Goal: Find specific page/section: Find specific page/section

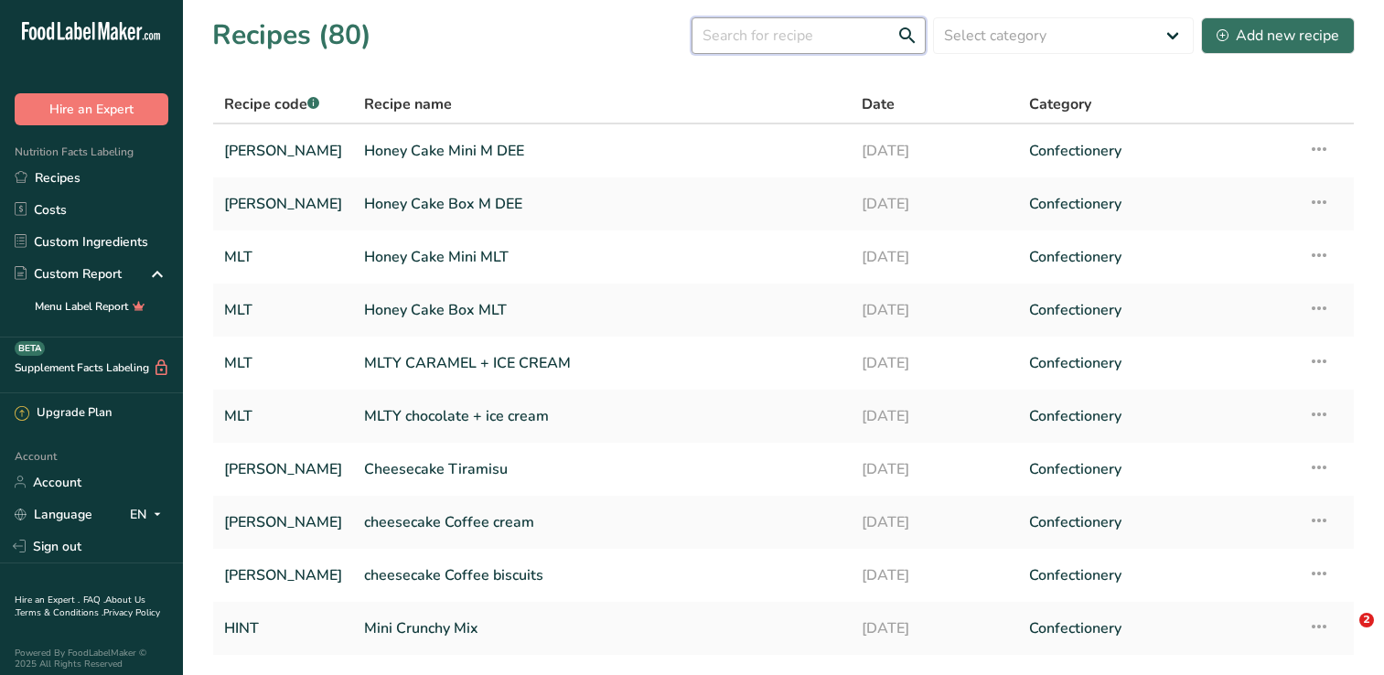
click at [786, 32] on input "text" at bounding box center [809, 35] width 234 height 37
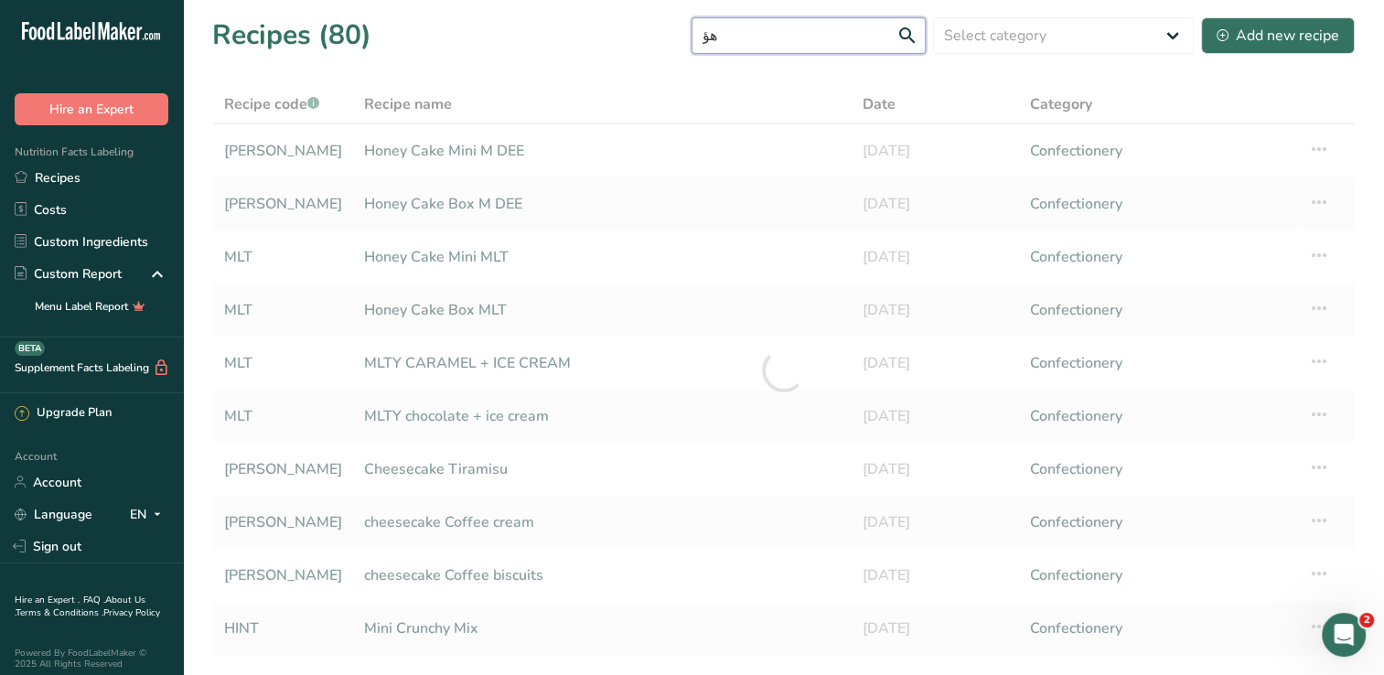
type input "ه"
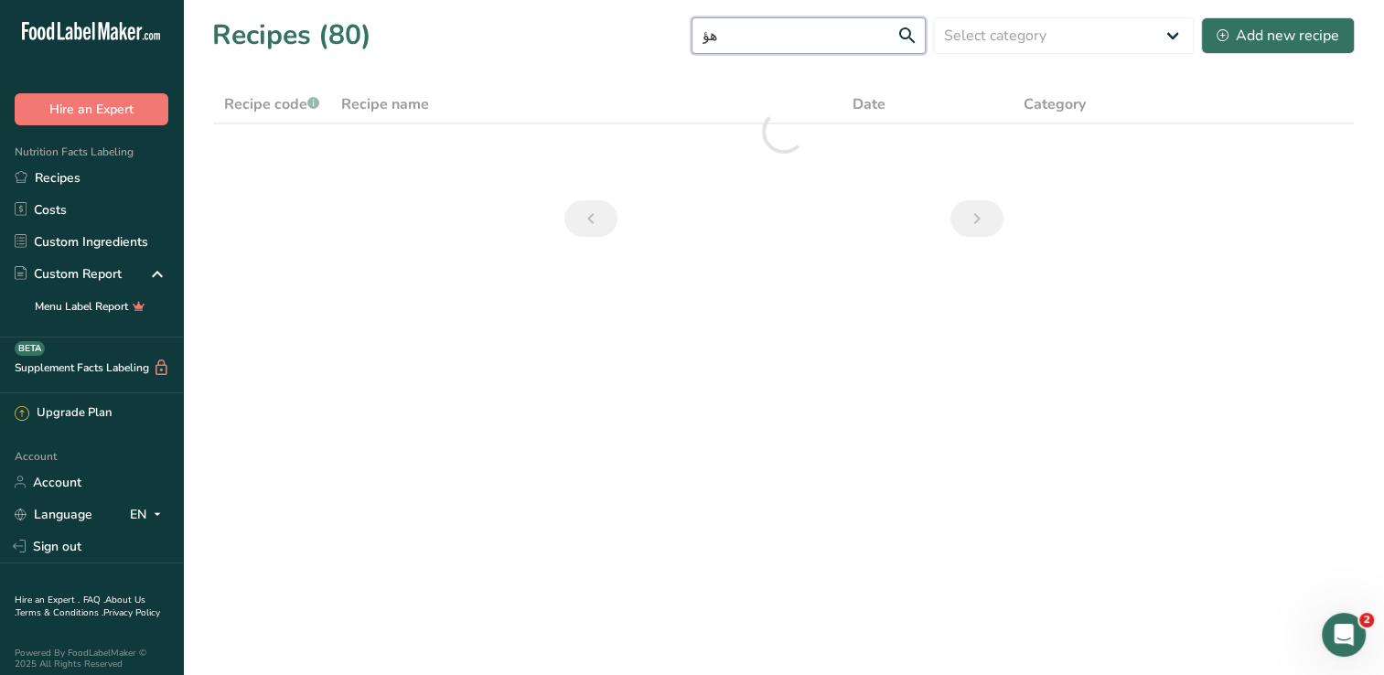
type input "ه"
click at [786, 32] on input "text" at bounding box center [809, 35] width 234 height 37
type input "ه"
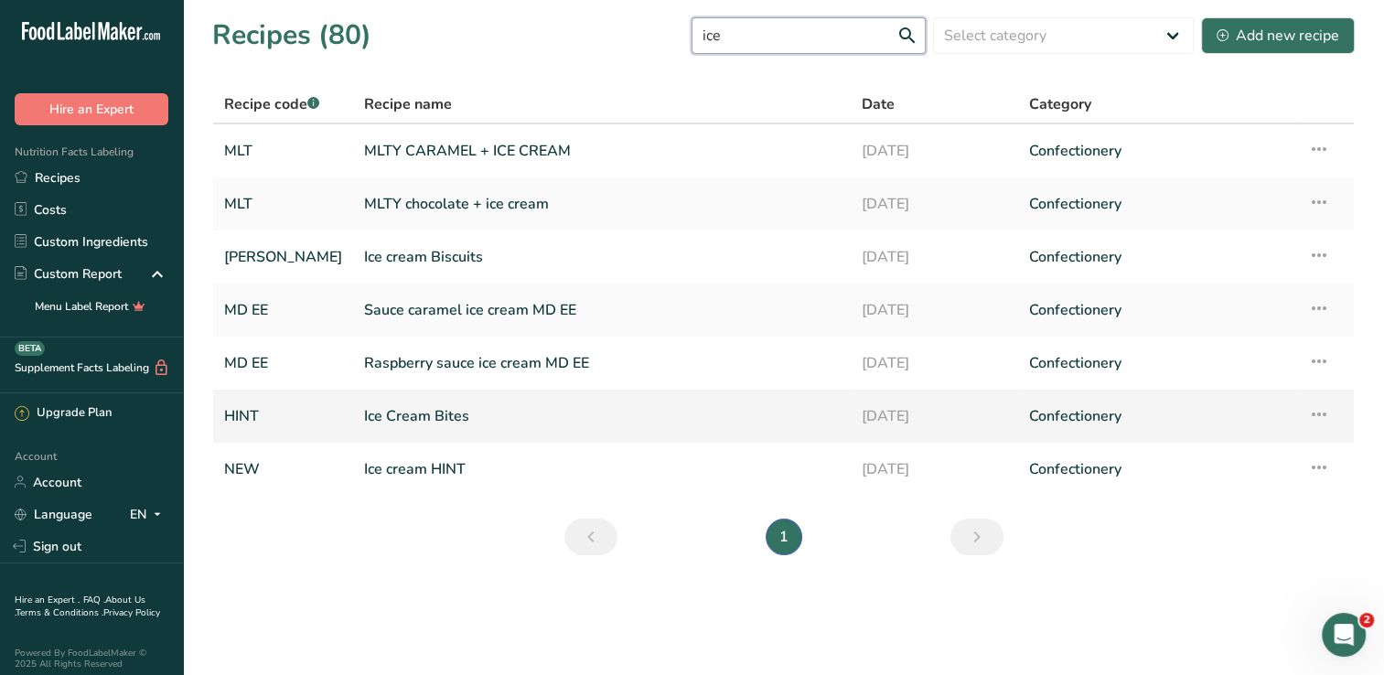
type input "ice"
click at [525, 432] on link "Ice Cream Bites" at bounding box center [602, 416] width 476 height 38
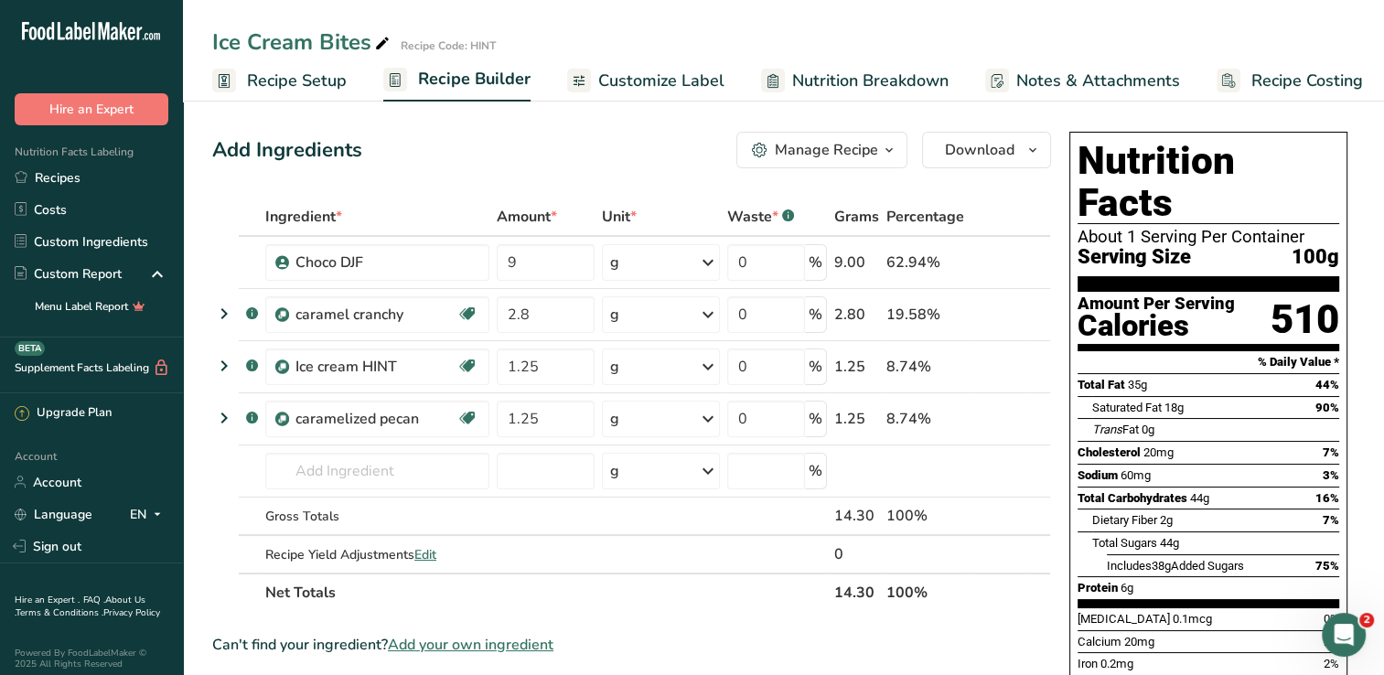
drag, startPoint x: 88, startPoint y: 178, endPoint x: 666, endPoint y: 79, distance: 586.7
click at [88, 178] on link "Recipes" at bounding box center [91, 178] width 183 height 32
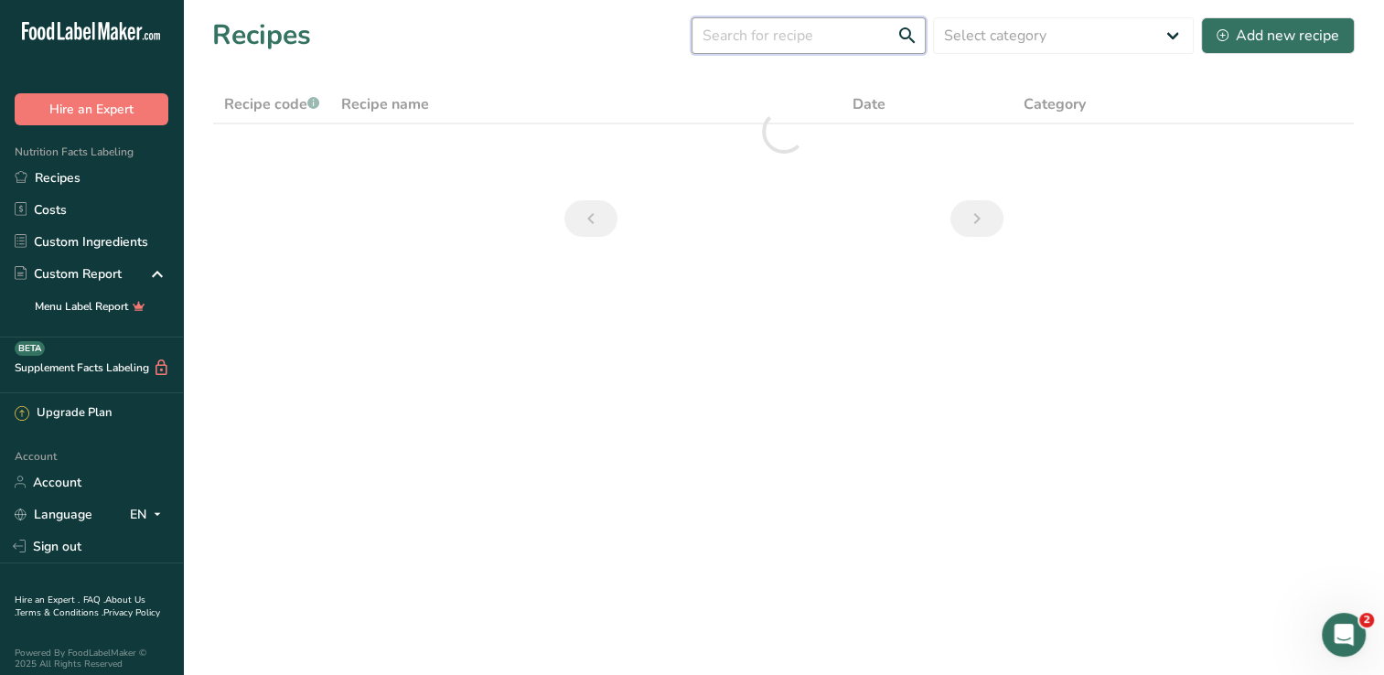
click at [864, 33] on input "text" at bounding box center [809, 35] width 234 height 37
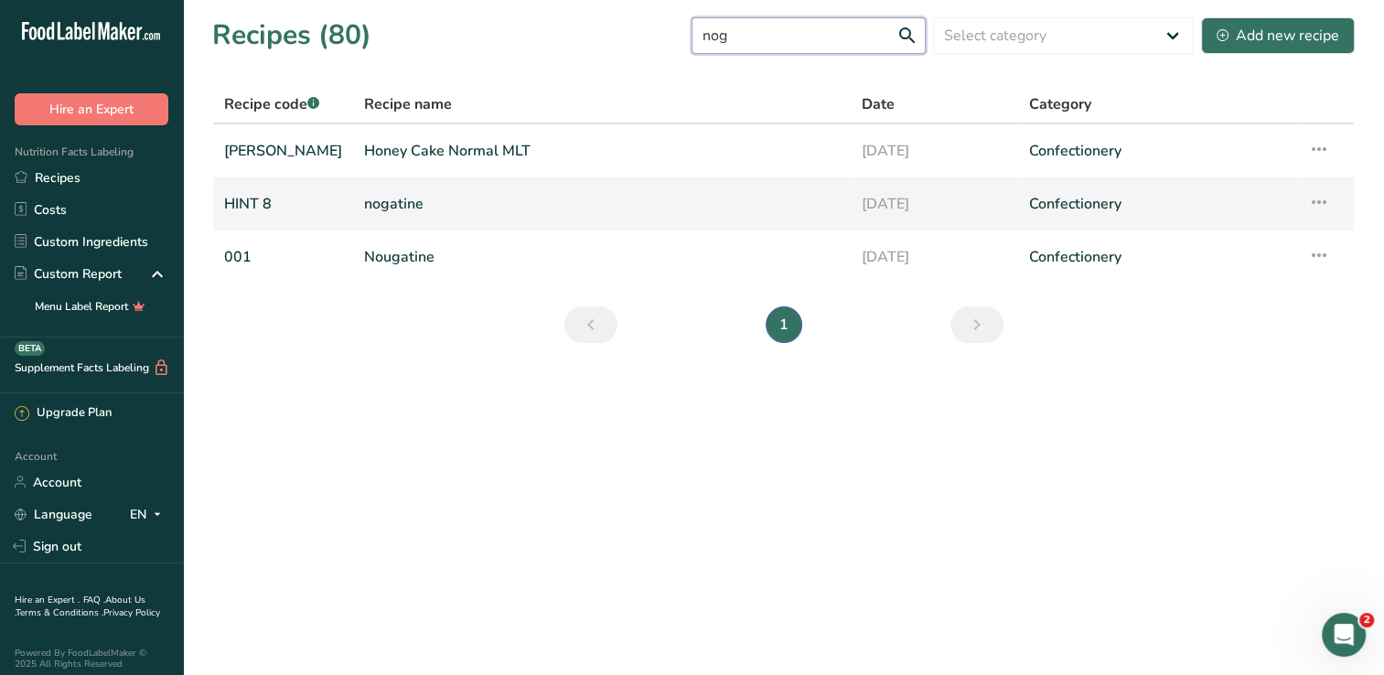
type input "nog"
click at [453, 200] on link "nogatine" at bounding box center [602, 204] width 476 height 38
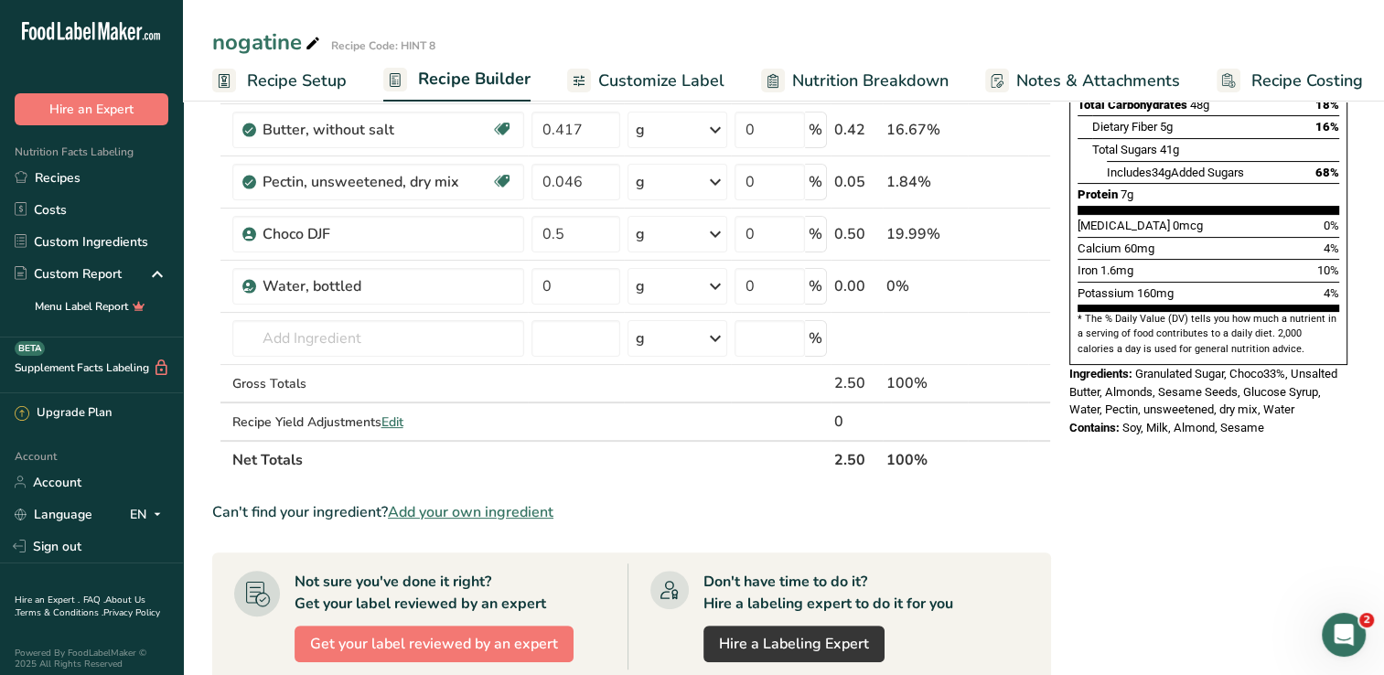
scroll to position [366, 0]
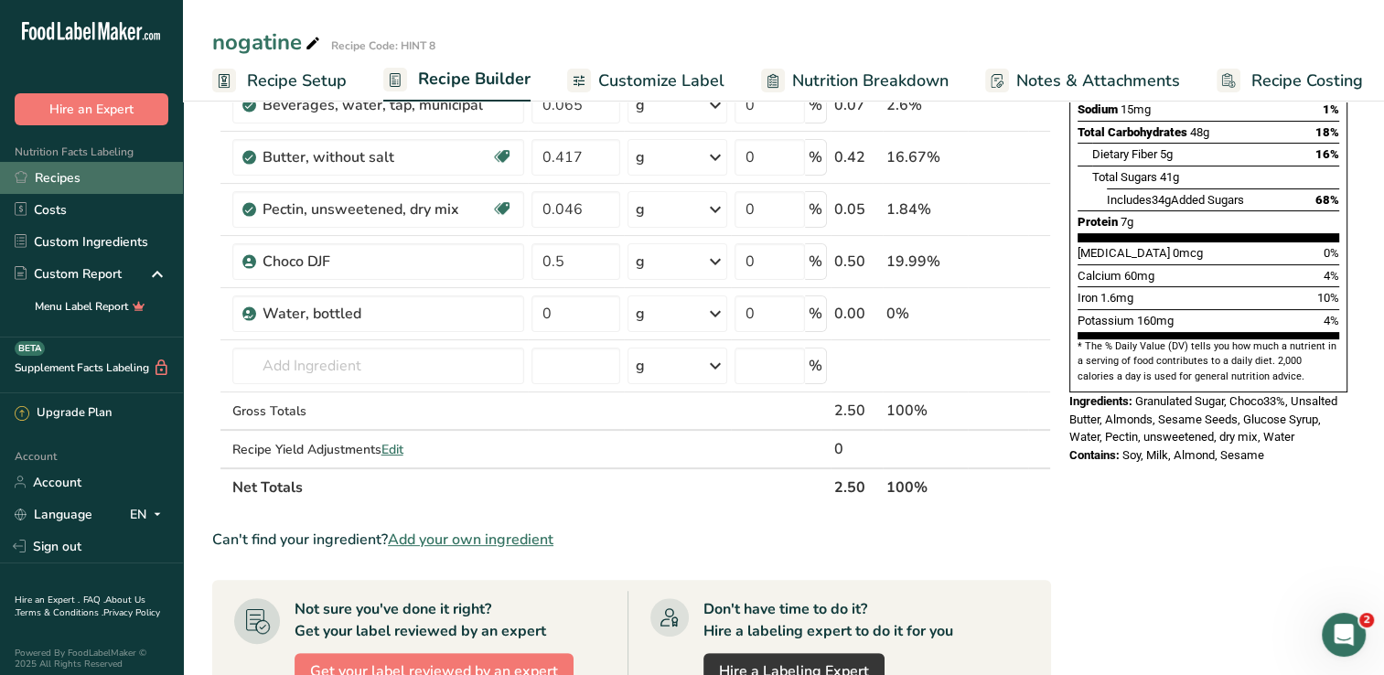
click at [55, 169] on link "Recipes" at bounding box center [91, 178] width 183 height 32
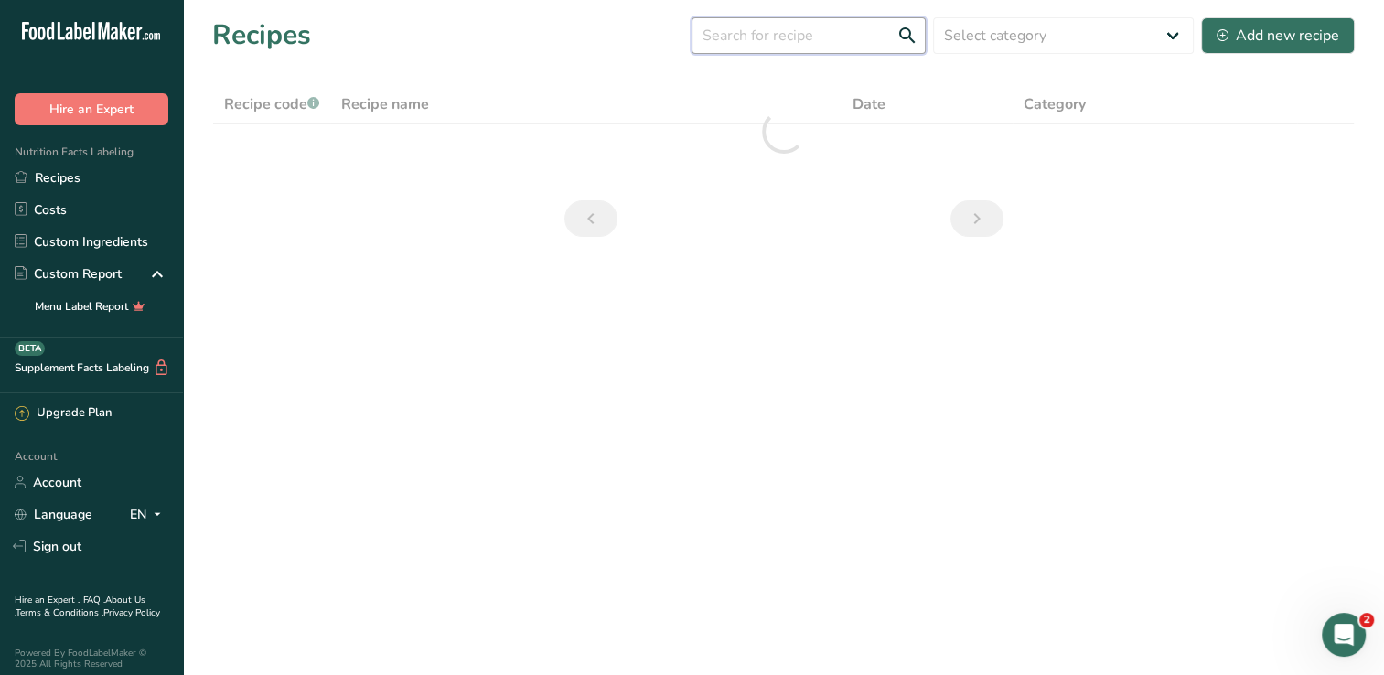
click at [805, 37] on input "text" at bounding box center [809, 35] width 234 height 37
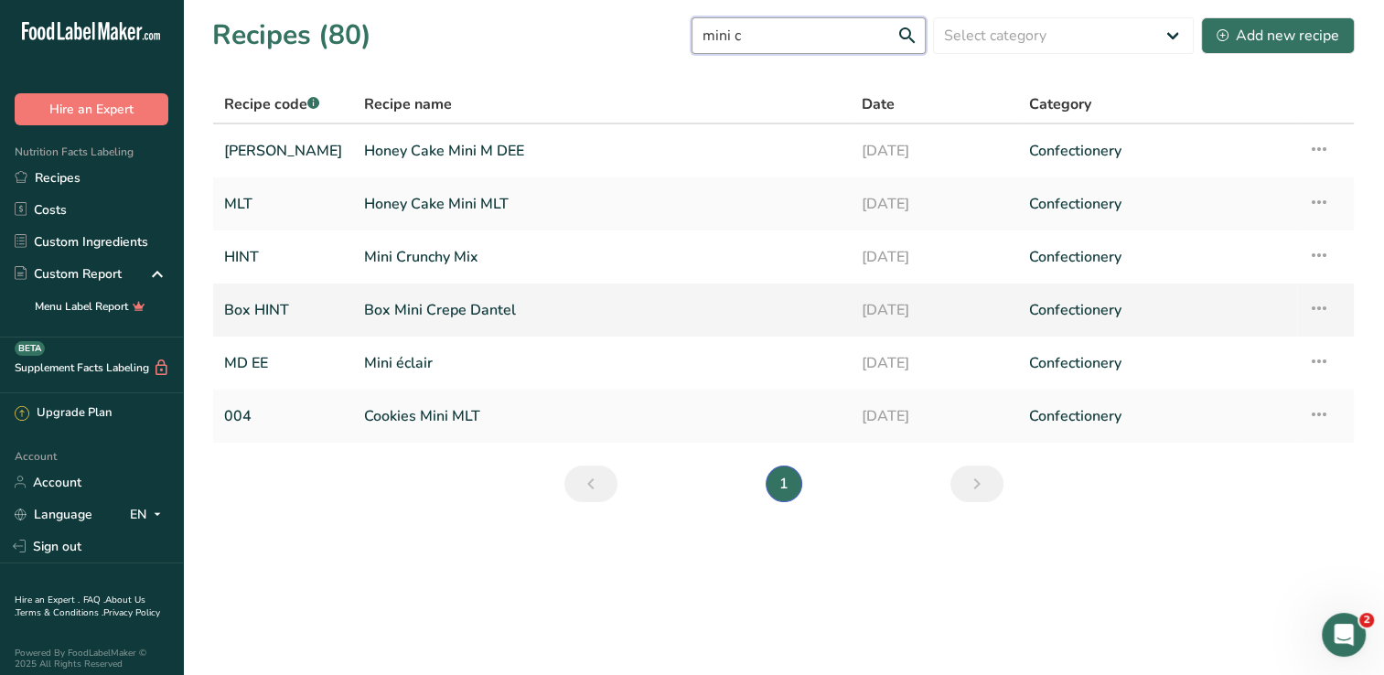
type input "mini c"
click at [458, 317] on link "Box Mini Crepe Dantel" at bounding box center [602, 310] width 476 height 38
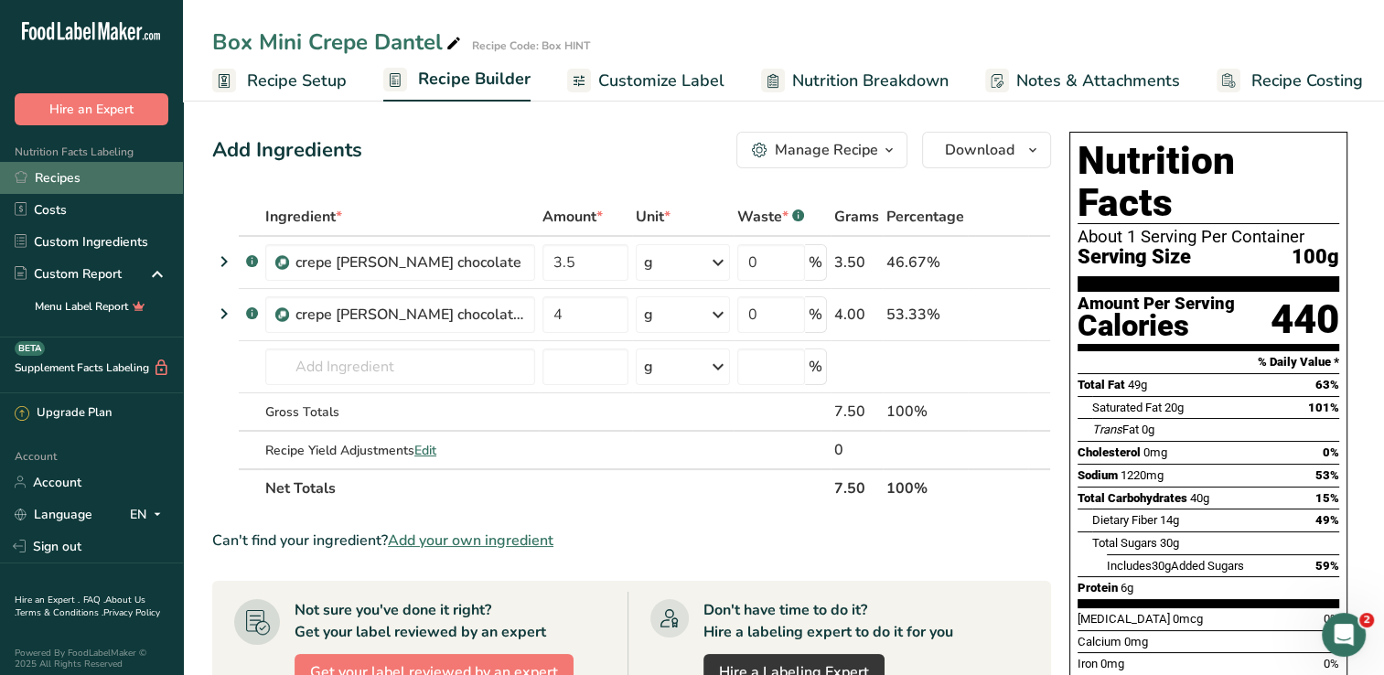
click at [55, 182] on link "Recipes" at bounding box center [91, 178] width 183 height 32
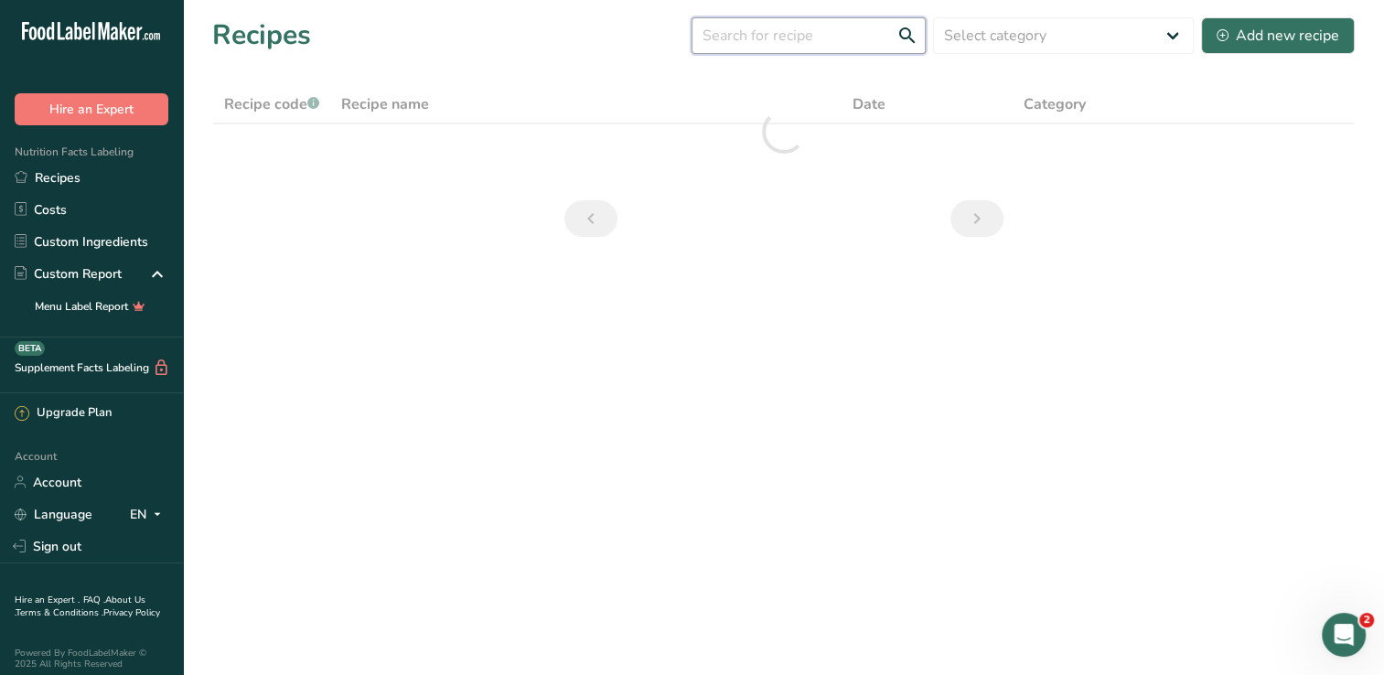
click at [831, 38] on input "text" at bounding box center [809, 35] width 234 height 37
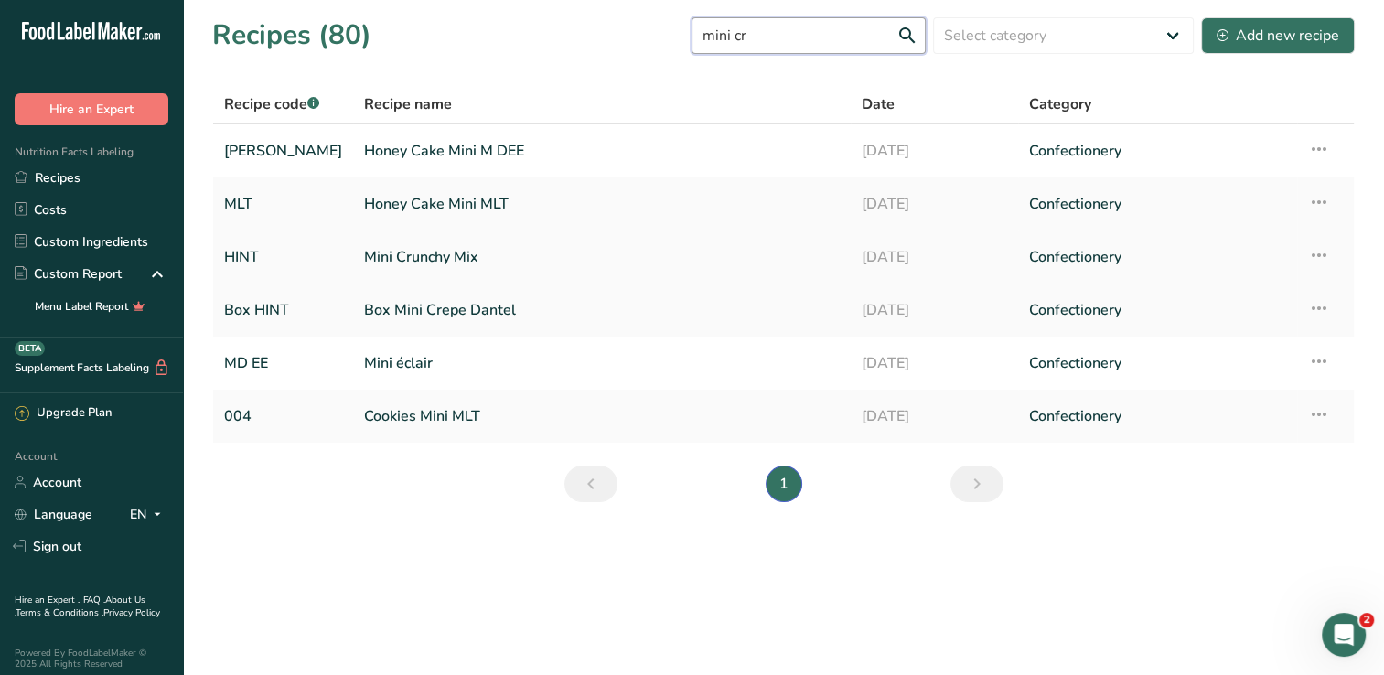
type input "mini cr"
click at [464, 256] on link "Mini Crunchy Mix" at bounding box center [602, 257] width 476 height 38
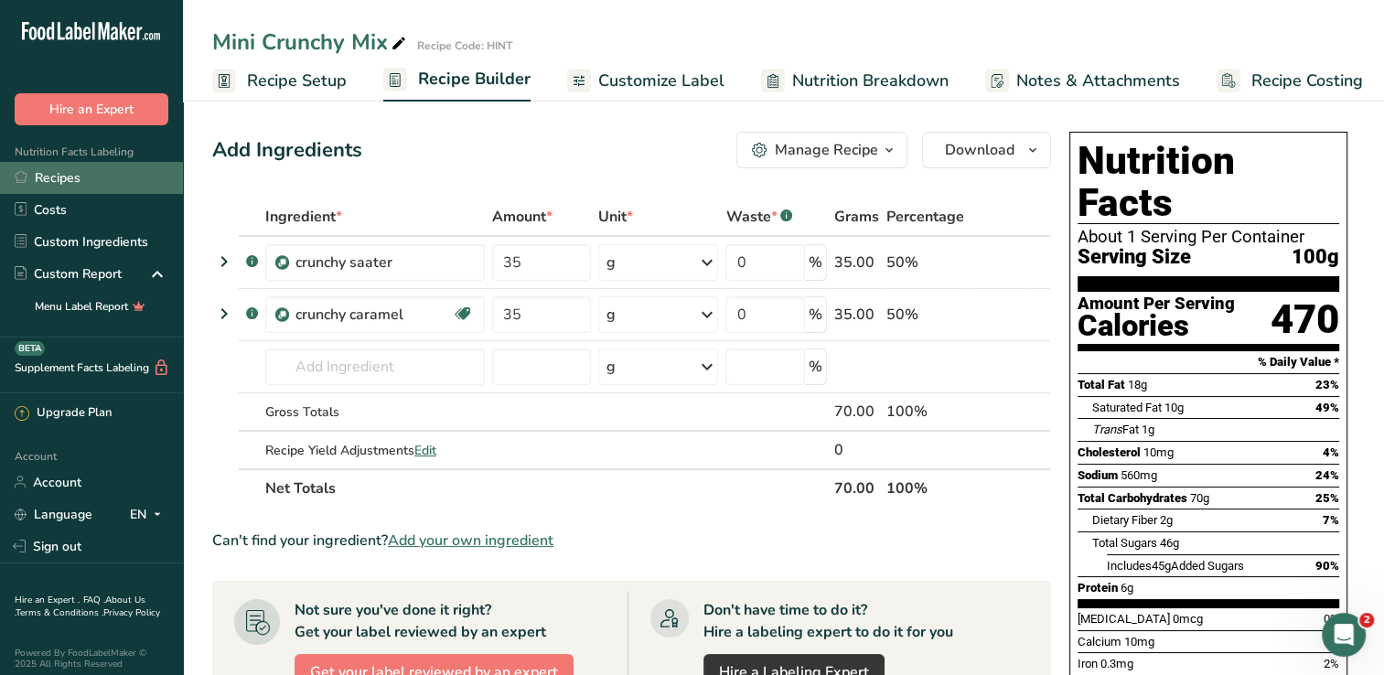
click at [70, 181] on link "Recipes" at bounding box center [91, 178] width 183 height 32
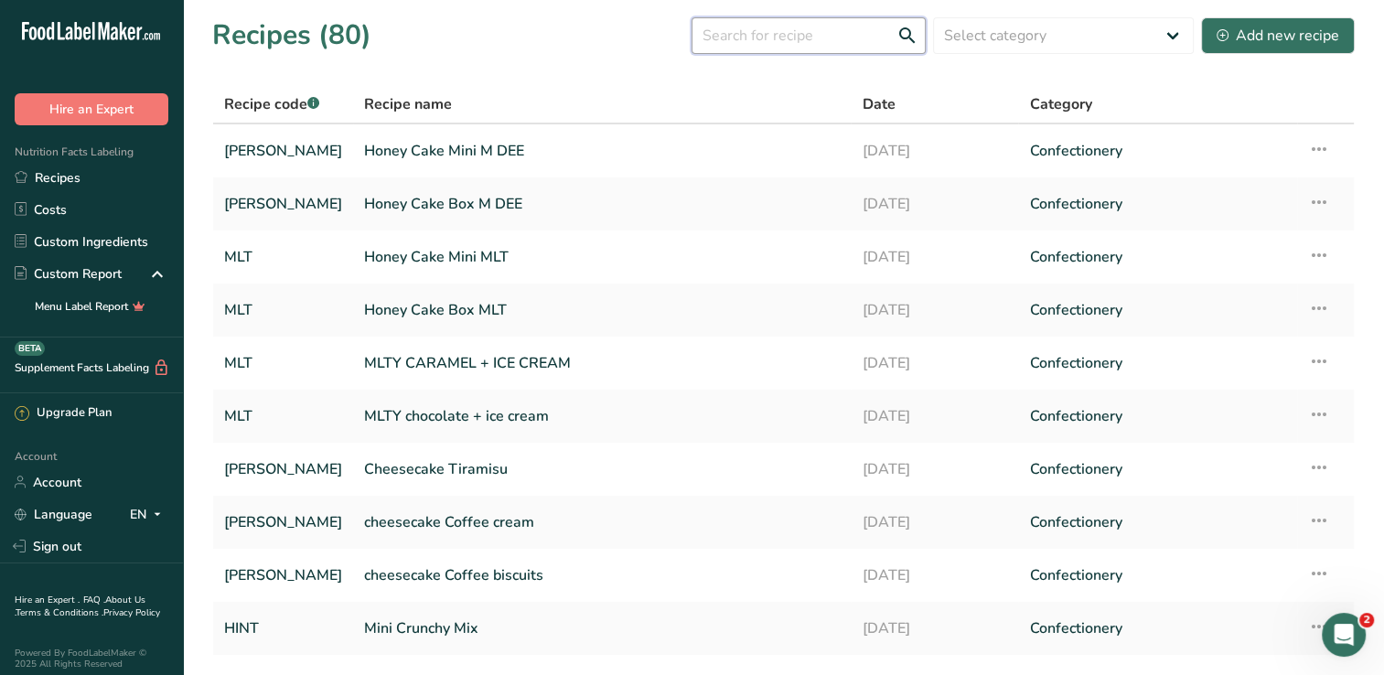
click at [812, 50] on input "text" at bounding box center [809, 35] width 234 height 37
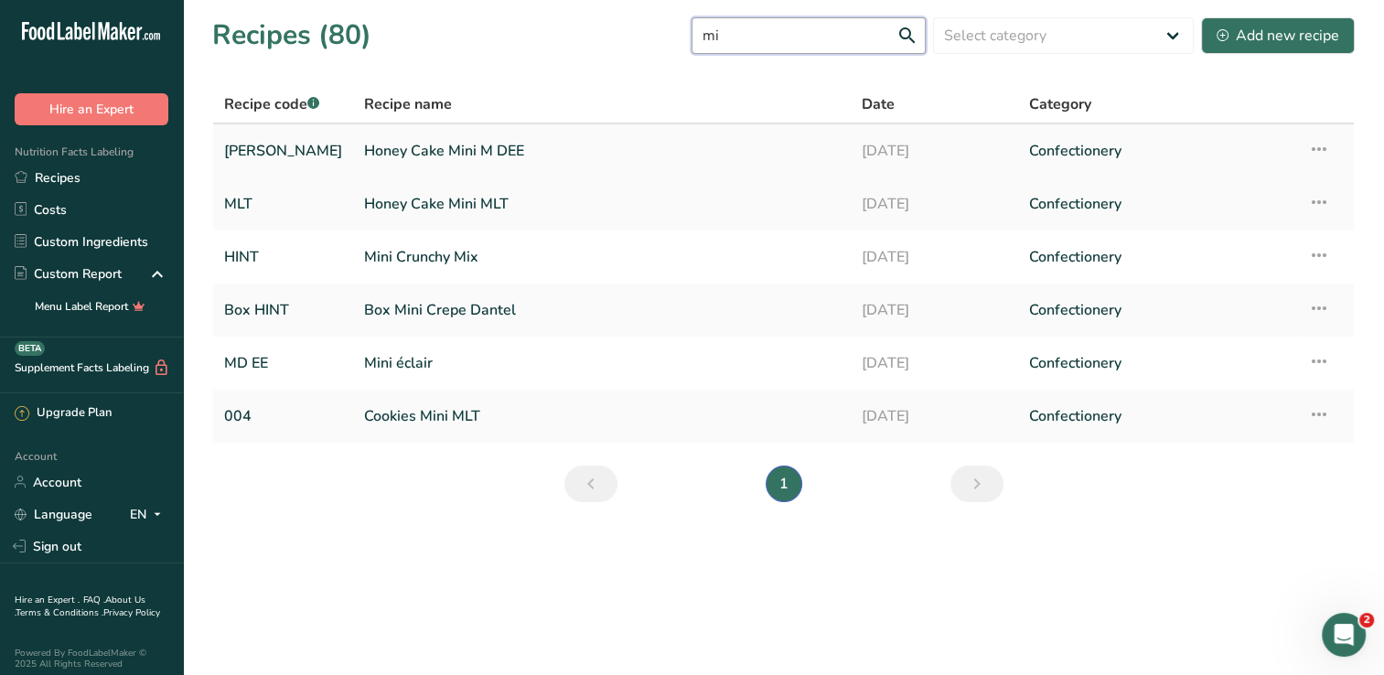
type input "m"
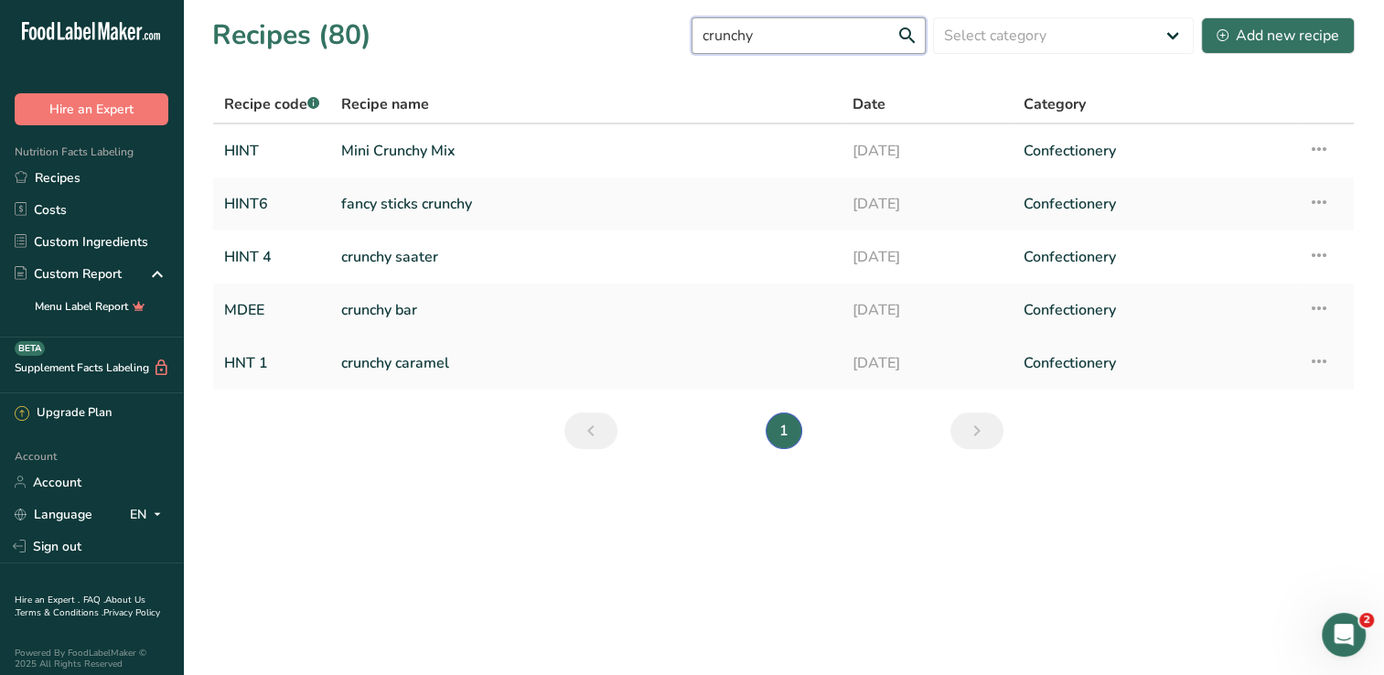
type input "crunchy"
click at [433, 372] on link "crunchy caramel" at bounding box center [586, 363] width 490 height 38
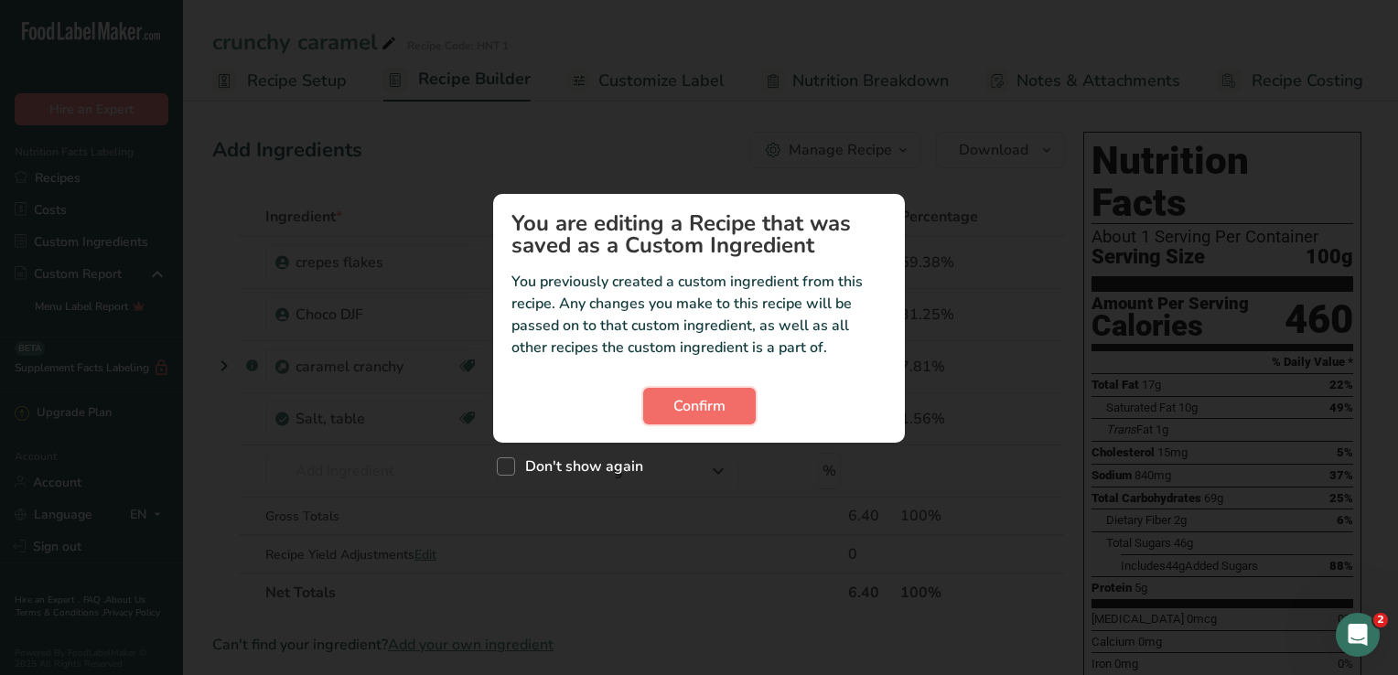
click at [723, 406] on span "Confirm" at bounding box center [699, 406] width 52 height 22
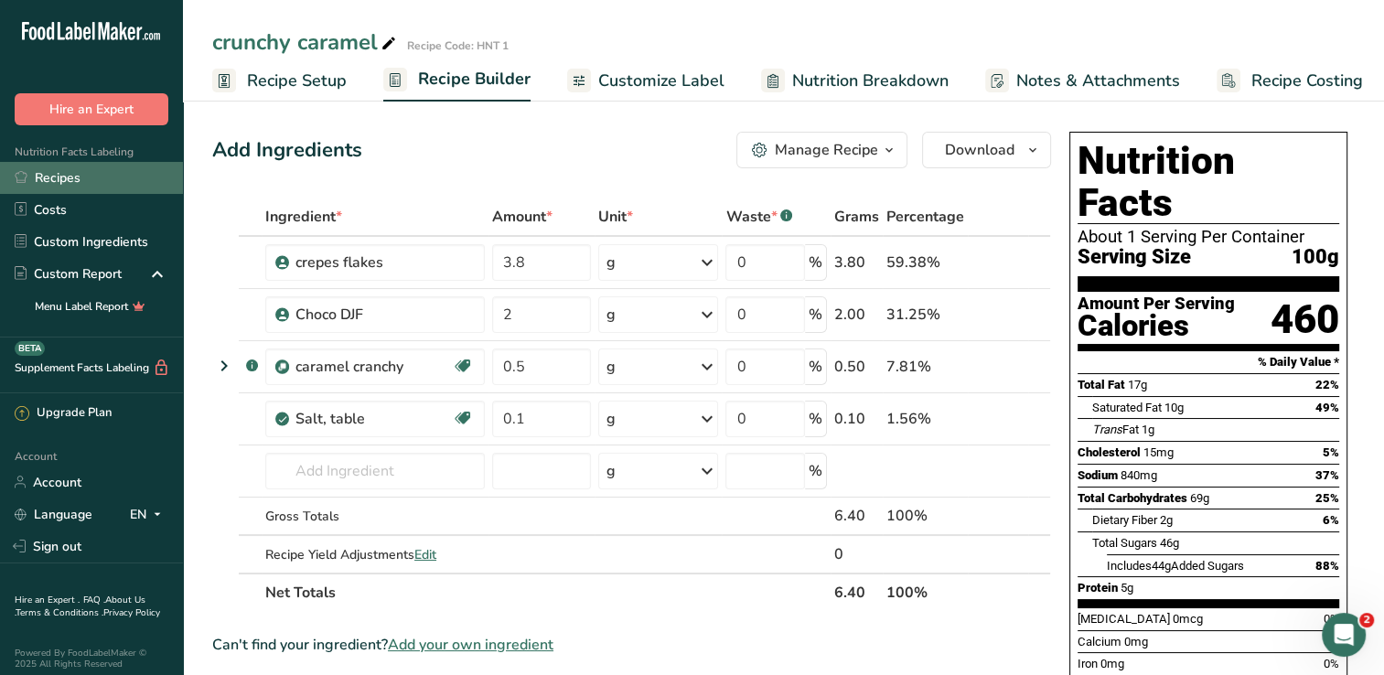
click at [110, 170] on link "Recipes" at bounding box center [91, 178] width 183 height 32
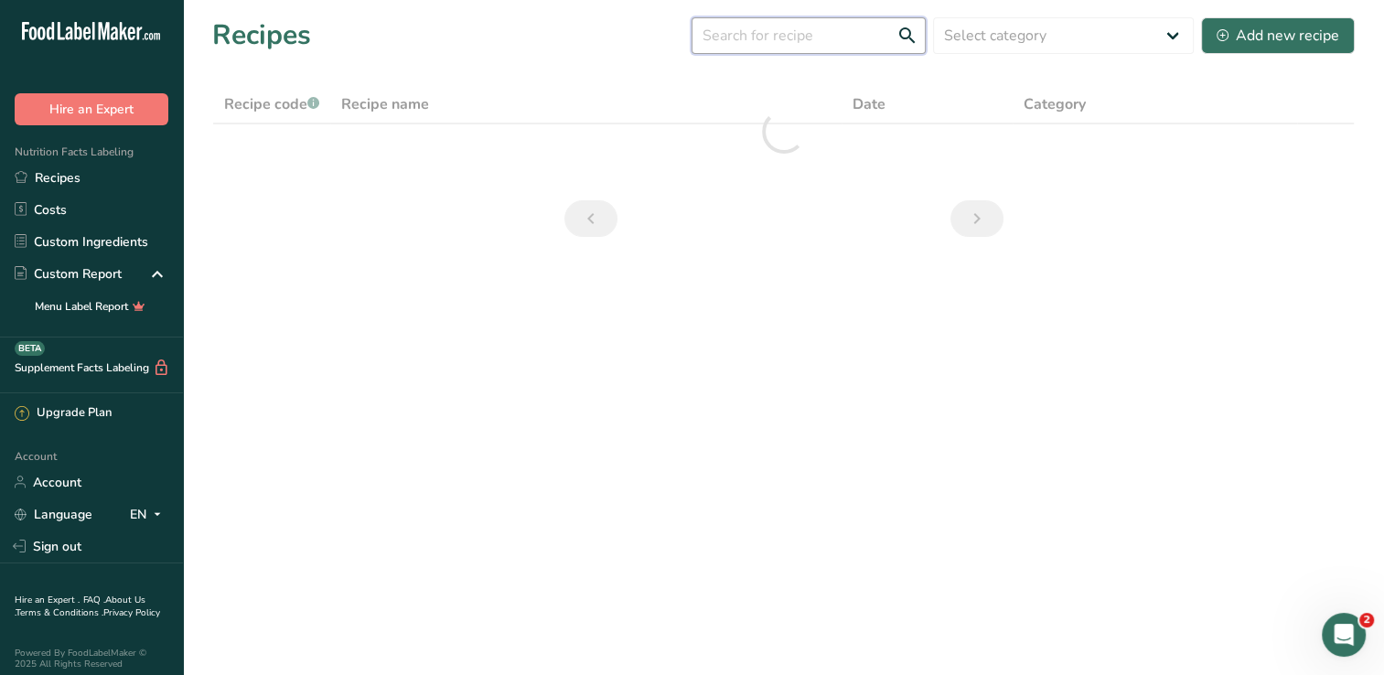
click at [831, 42] on input "text" at bounding box center [809, 35] width 234 height 37
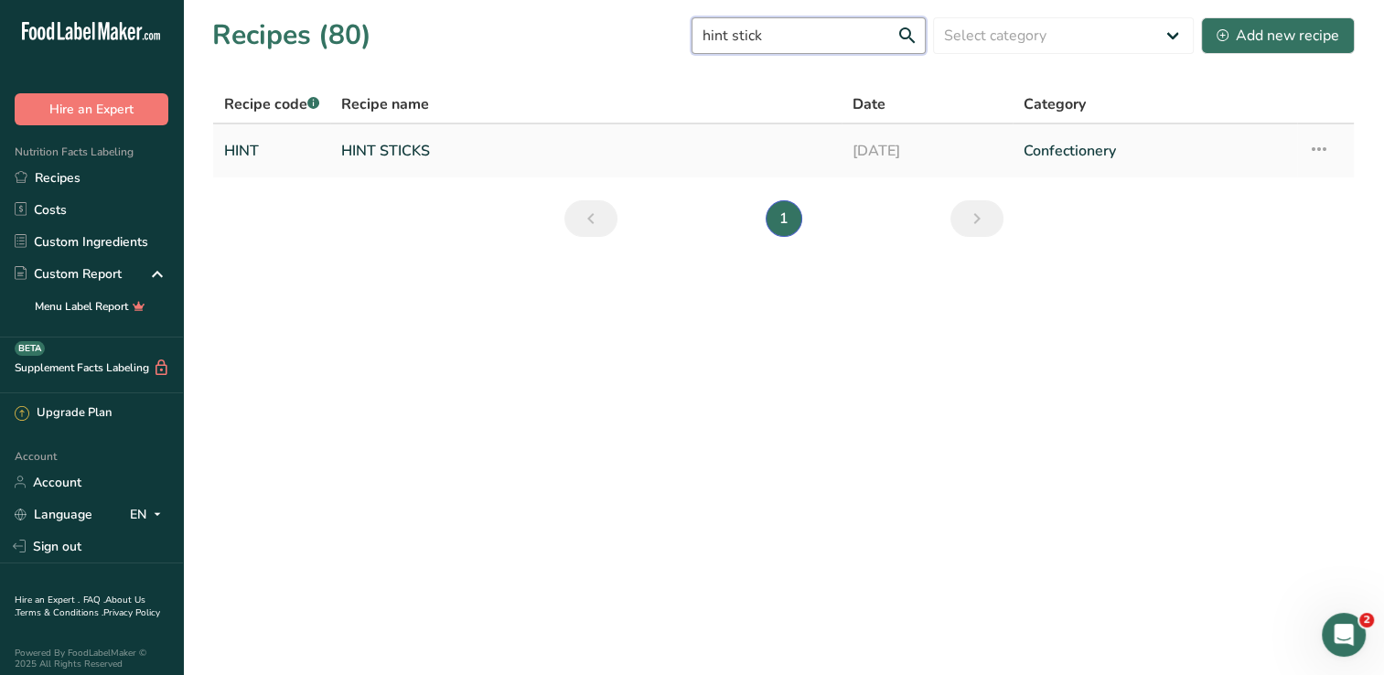
type input "hint stick"
click at [394, 139] on link "HINT STICKS" at bounding box center [586, 151] width 490 height 38
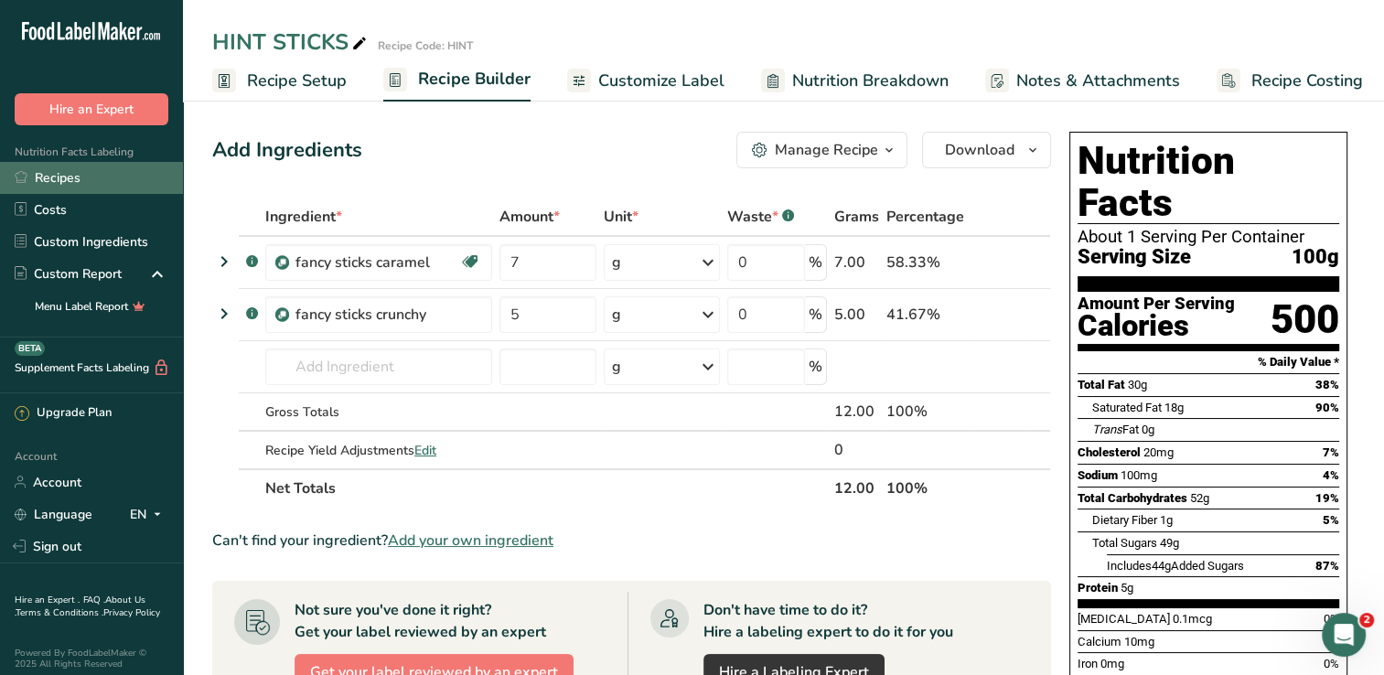
click at [56, 178] on link "Recipes" at bounding box center [91, 178] width 183 height 32
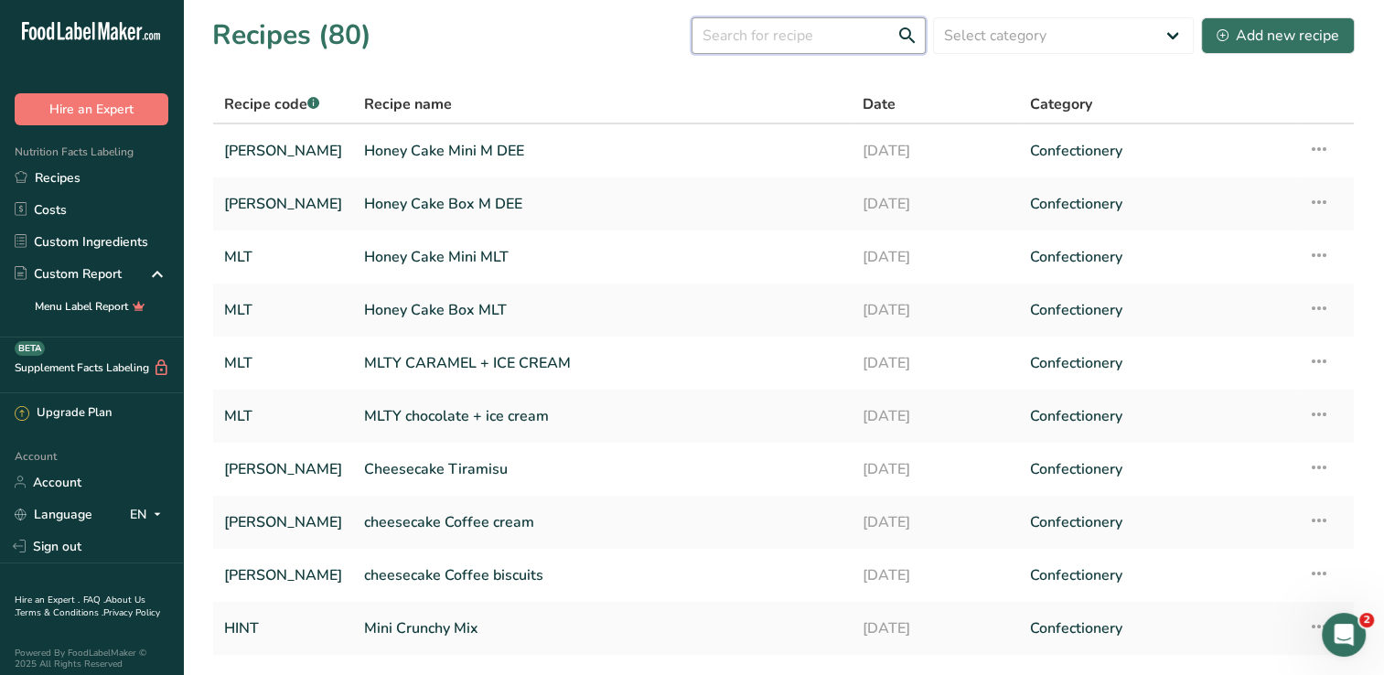
click at [785, 27] on input "text" at bounding box center [809, 35] width 234 height 37
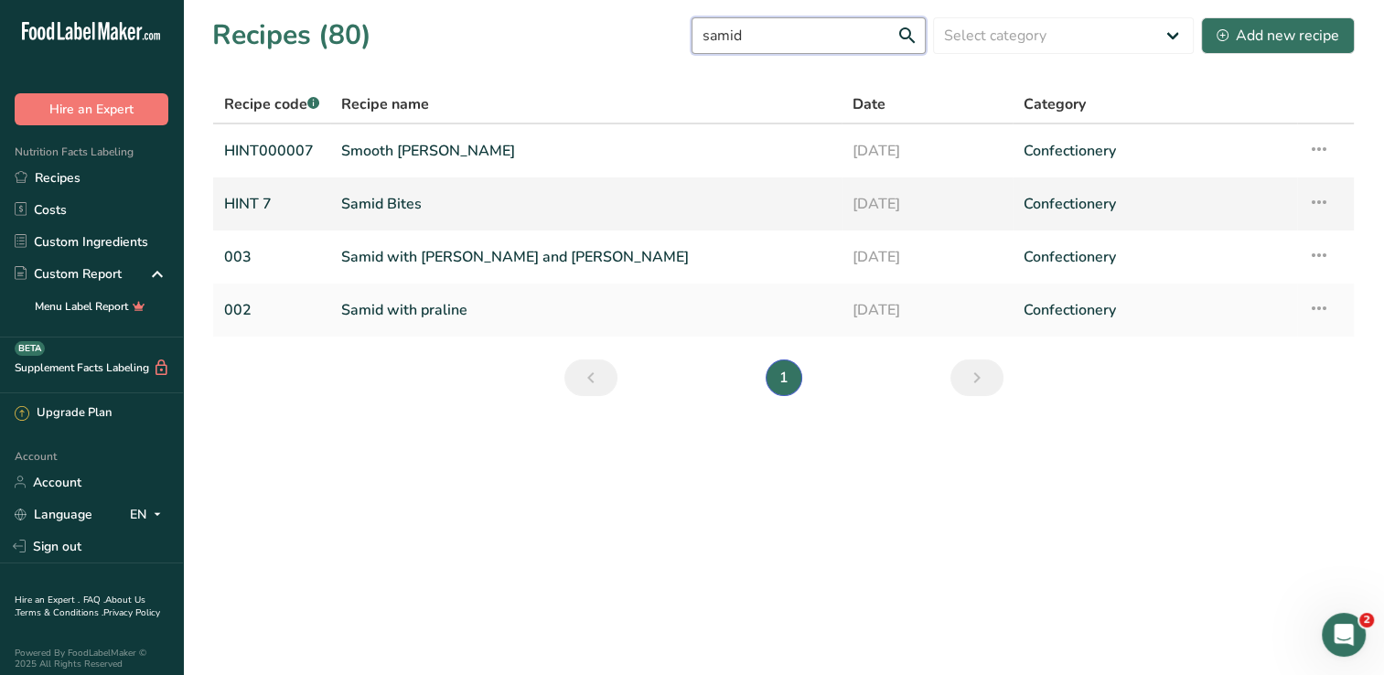
type input "samid"
click at [509, 206] on link "Samid Bites" at bounding box center [586, 204] width 490 height 38
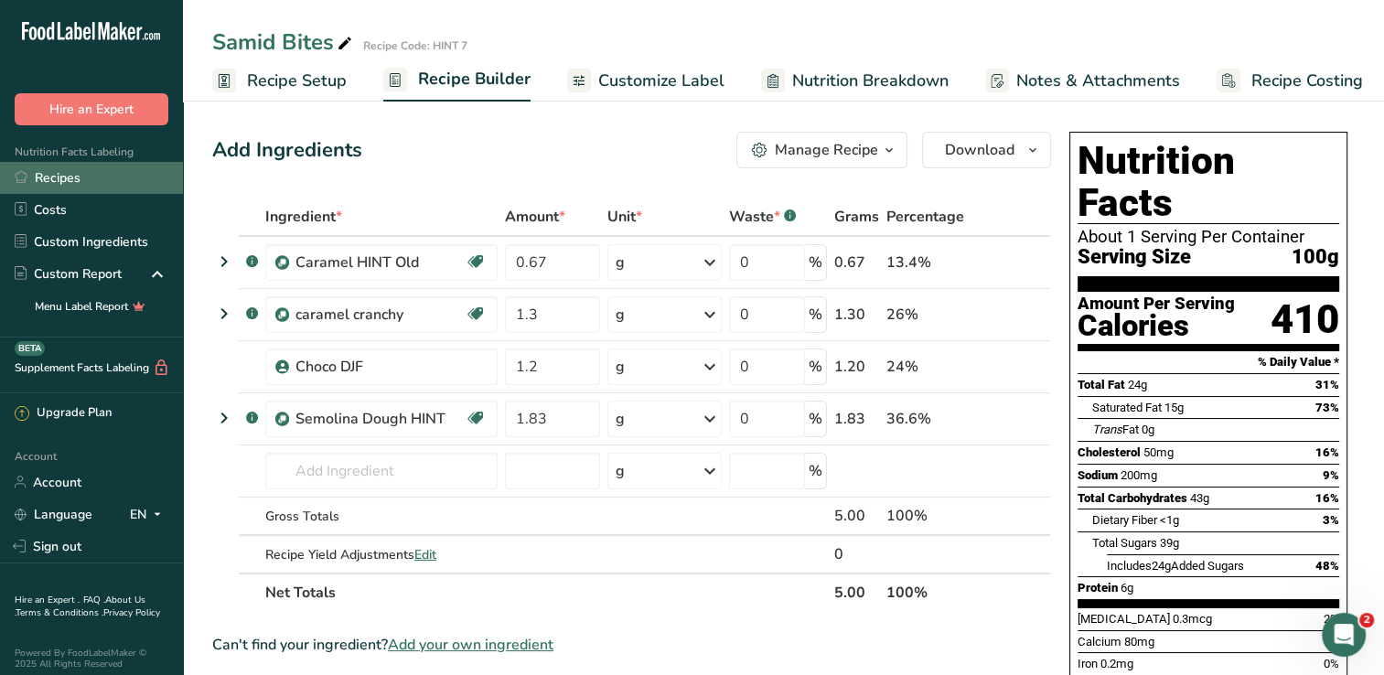
click at [102, 181] on link "Recipes" at bounding box center [91, 178] width 183 height 32
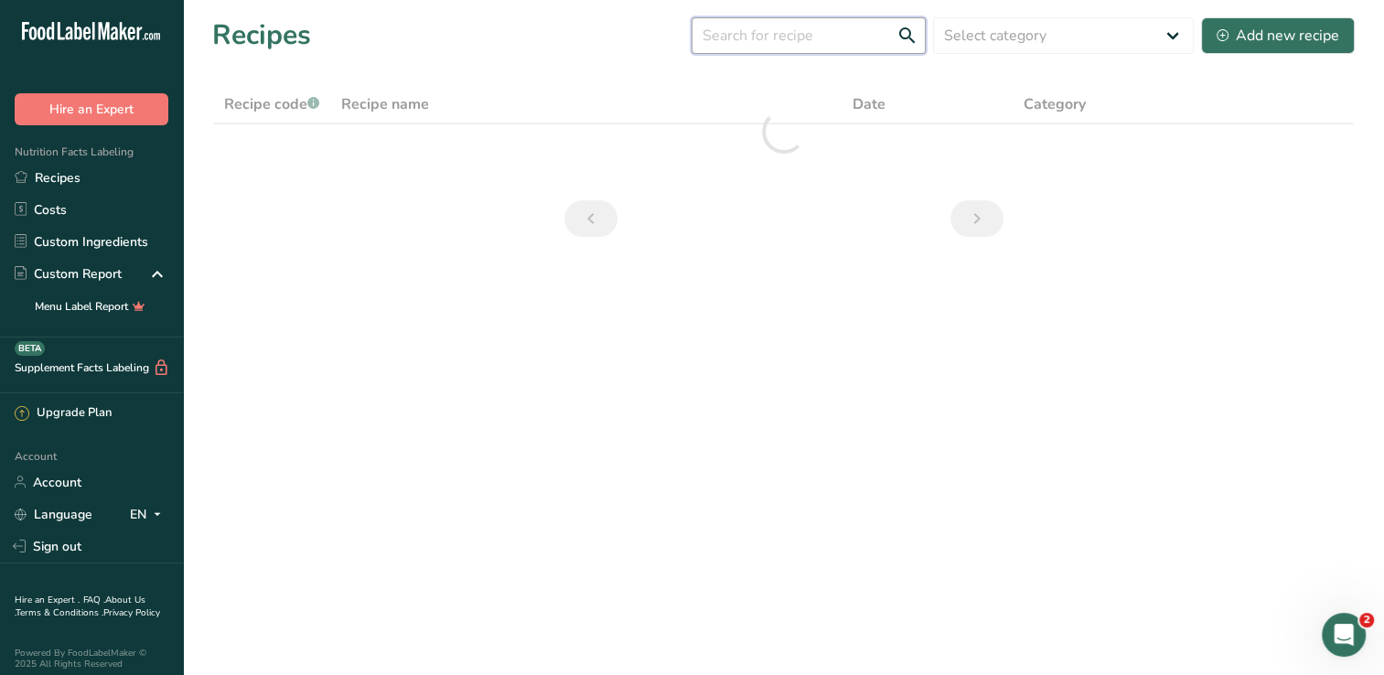
click at [745, 38] on input "text" at bounding box center [809, 35] width 234 height 37
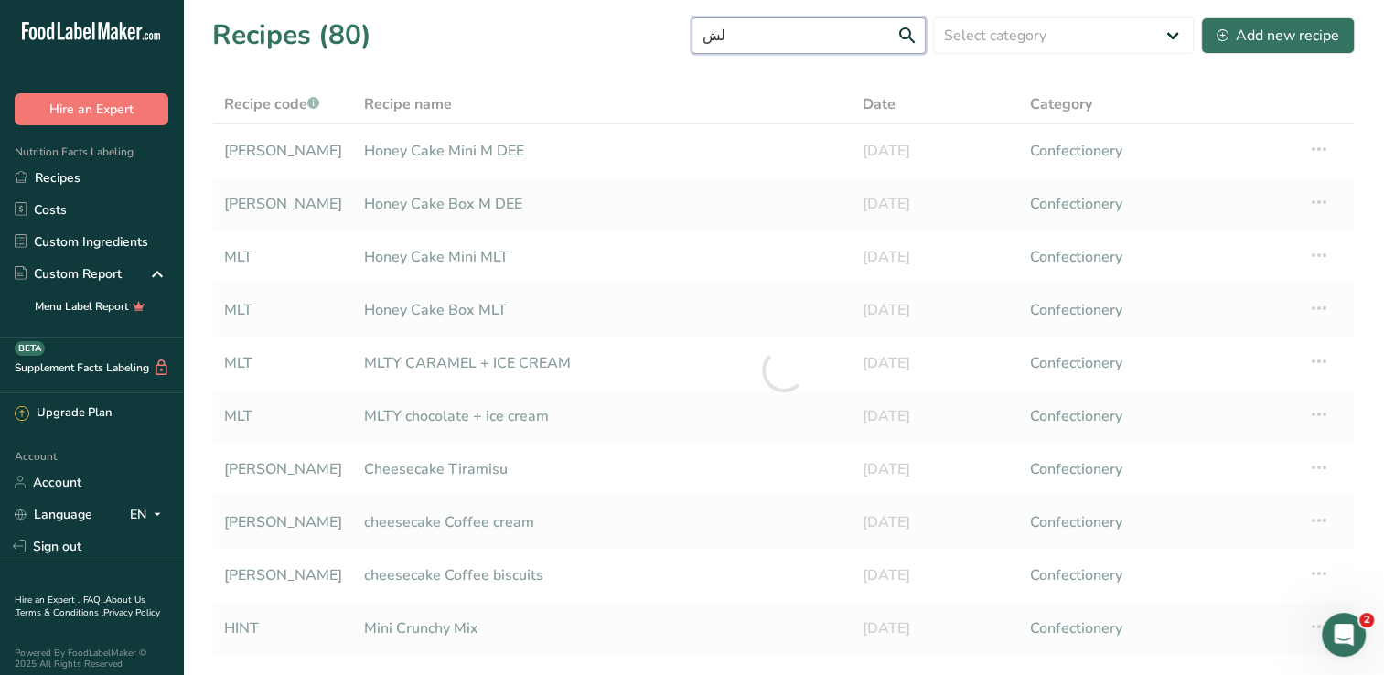
type input "ل"
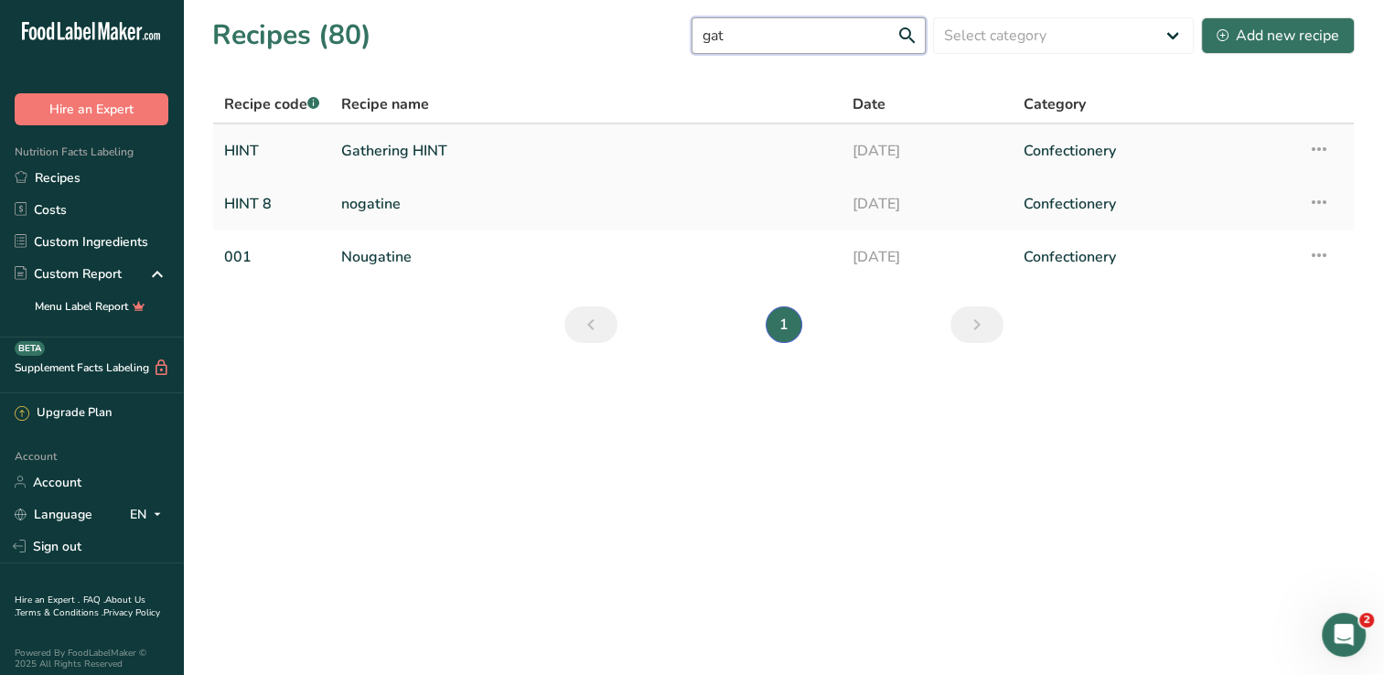
type input "gat"
click at [469, 150] on link "Gathering HINT" at bounding box center [586, 151] width 490 height 38
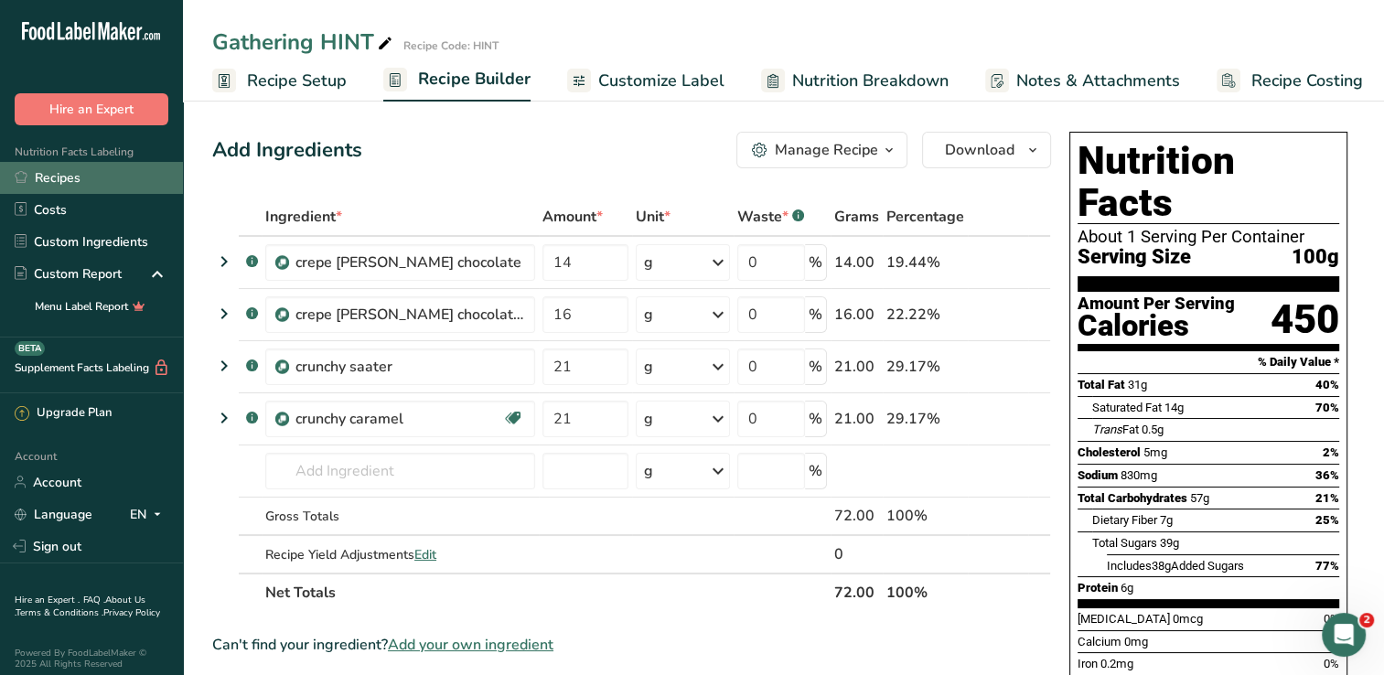
click at [71, 187] on link "Recipes" at bounding box center [91, 178] width 183 height 32
